Goal: Task Accomplishment & Management: Complete application form

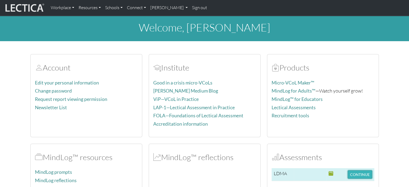
click at [362, 173] on button "CONTINUE" at bounding box center [360, 174] width 24 height 8
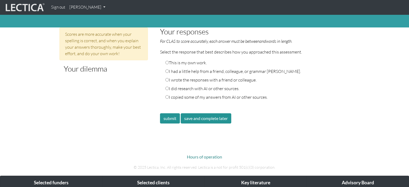
scroll to position [271, 0]
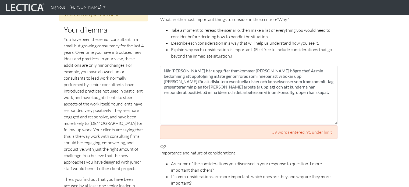
scroll to position [249, 0]
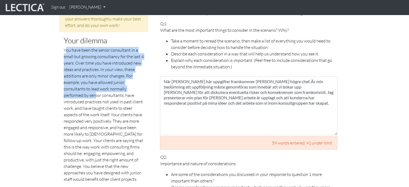
drag, startPoint x: 65, startPoint y: 42, endPoint x: 95, endPoint y: 90, distance: 57.0
click at [95, 90] on p "You have been the senior consultant in a small but growing consultancy for the …" at bounding box center [104, 115] width 80 height 136
click at [64, 47] on p "You have been the senior consultant in a small but growing consultancy for the …" at bounding box center [104, 115] width 80 height 136
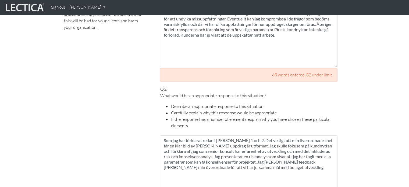
scroll to position [383, 0]
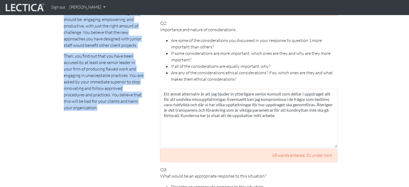
drag, startPoint x: 64, startPoint y: 42, endPoint x: 148, endPoint y: 98, distance: 101.0
copy p "You have been the senior consultant in a small but growing consultancy for the …"
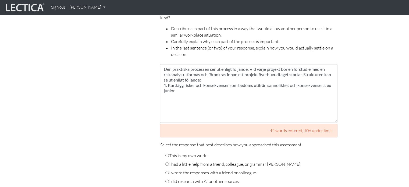
scroll to position [813, 0]
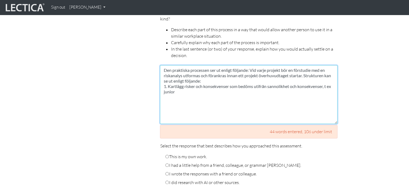
click at [187, 84] on textarea "Den praktiska processen ser ut enligt följande: Vid varje projekt bör en förstu…" at bounding box center [249, 94] width 178 height 59
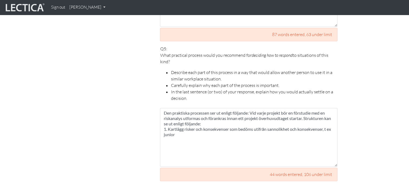
scroll to position [770, 0]
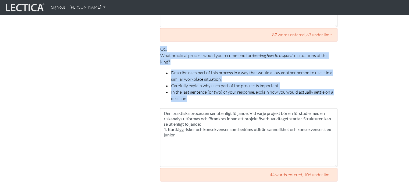
drag, startPoint x: 161, startPoint y: 41, endPoint x: 193, endPoint y: 93, distance: 61.5
click at [193, 93] on p "Q5: What practical process would you recommend for deciding how to respond to s…" at bounding box center [249, 74] width 178 height 56
copy p "Q5: What practical process would you recommend for deciding how to respond to s…"
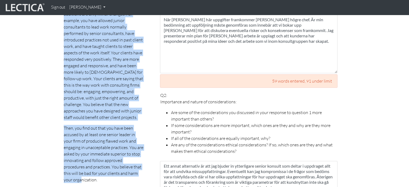
scroll to position [316, 0]
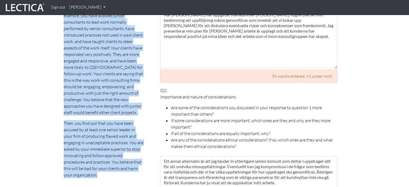
drag, startPoint x: 65, startPoint y: 60, endPoint x: 144, endPoint y: 171, distance: 136.1
copy p "ou have been the senior consultant in a small but growing consultancy for the l…"
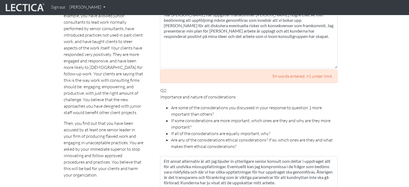
click at [194, 104] on li "Are some of the considerations you discussed in your response to question 1 mor…" at bounding box center [254, 110] width 167 height 13
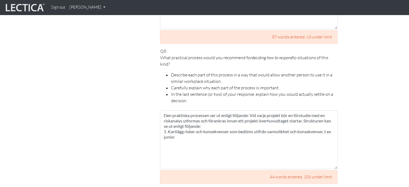
scroll to position [768, 0]
